Goal: Task Accomplishment & Management: Manage account settings

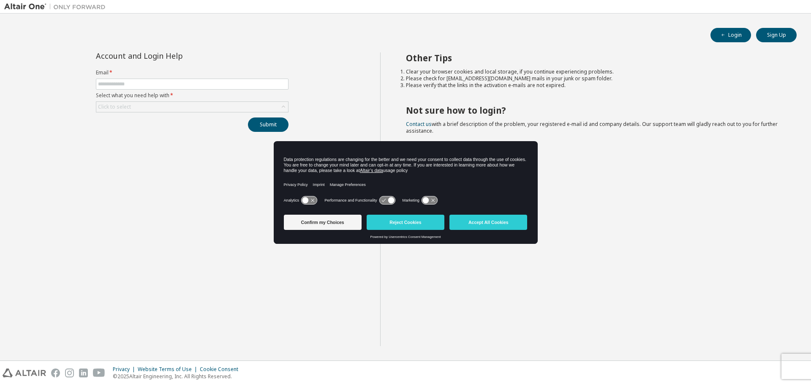
click at [605, 219] on div "Other Tips Clear your browser cookies and local storage, if you continue experi…" at bounding box center [593, 199] width 427 height 294
click at [720, 113] on h2 "Not sure how to login?" at bounding box center [594, 110] width 376 height 11
click at [738, 34] on button "Login" at bounding box center [730, 35] width 41 height 14
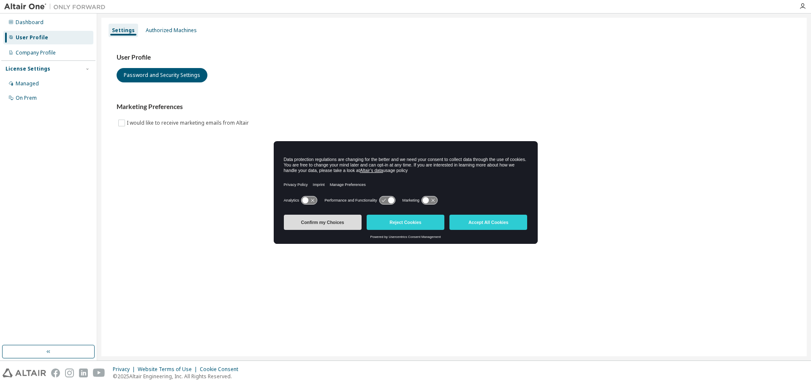
click at [322, 220] on button "Confirm my Choices" at bounding box center [323, 222] width 78 height 15
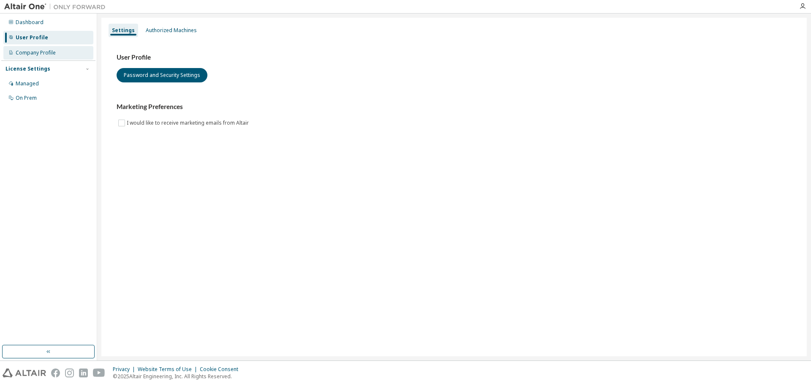
click at [71, 57] on div "Company Profile" at bounding box center [48, 53] width 90 height 14
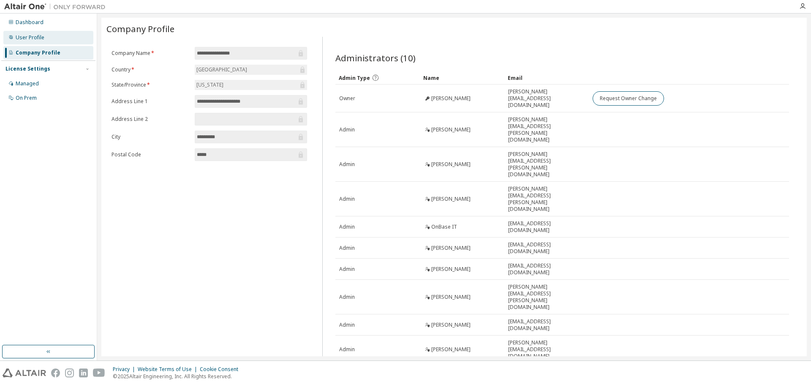
click at [72, 43] on div "User Profile" at bounding box center [48, 38] width 90 height 14
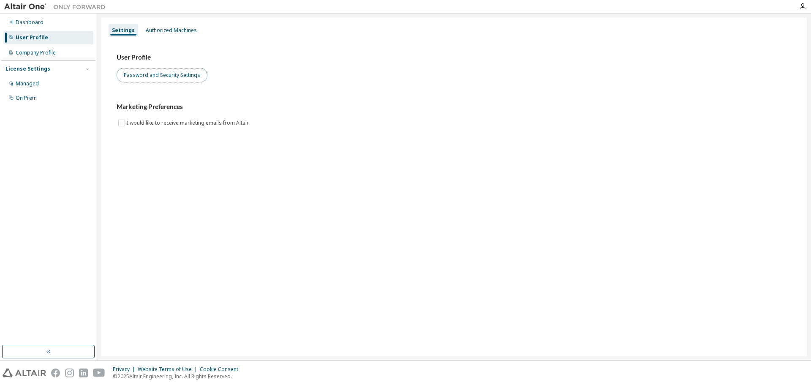
click at [146, 76] on button "Password and Security Settings" at bounding box center [162, 75] width 91 height 14
click at [190, 26] on div "Authorized Machines" at bounding box center [171, 31] width 58 height 14
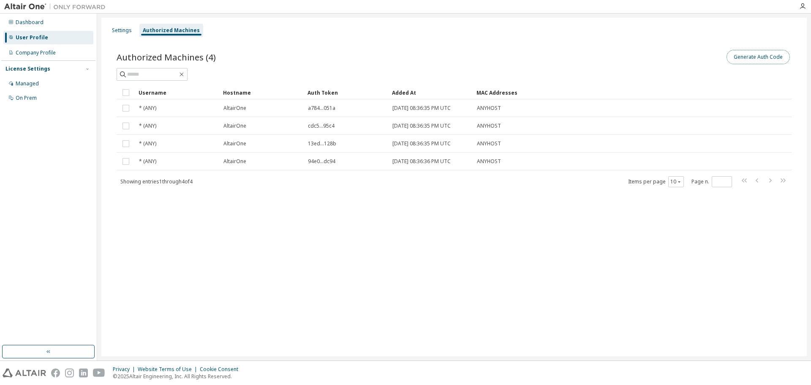
click at [759, 57] on button "Generate Auth Code" at bounding box center [757, 57] width 63 height 14
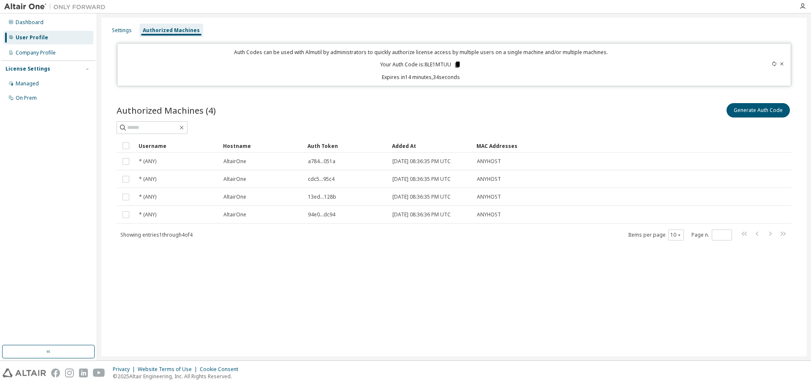
click at [457, 64] on icon at bounding box center [457, 65] width 5 height 6
